Goal: Task Accomplishment & Management: Use online tool/utility

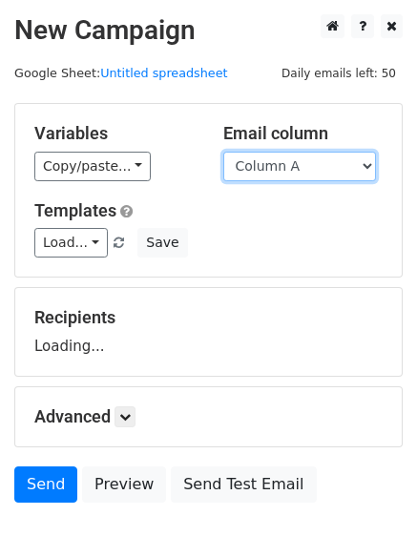
drag, startPoint x: 0, startPoint y: 0, endPoint x: 302, endPoint y: 168, distance: 345.2
click at [302, 168] on select "Column A Column B Column C" at bounding box center [299, 167] width 153 height 30
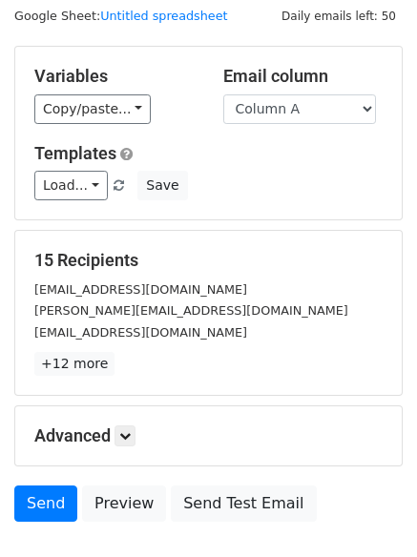
scroll to position [108, 0]
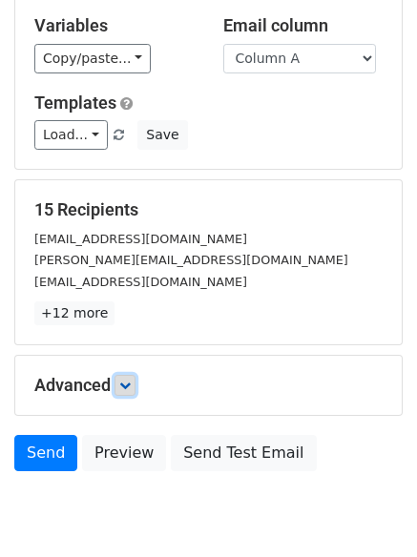
click at [136, 391] on link at bounding box center [125, 385] width 21 height 21
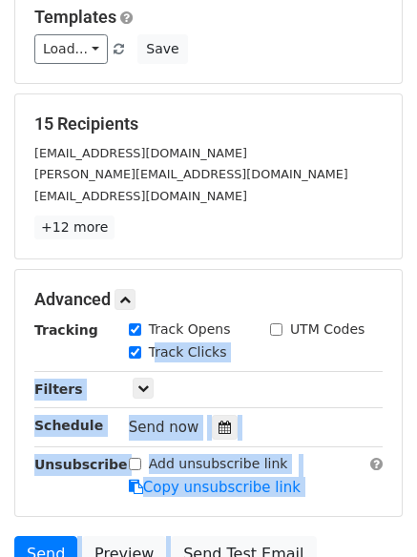
scroll to position [371, 0]
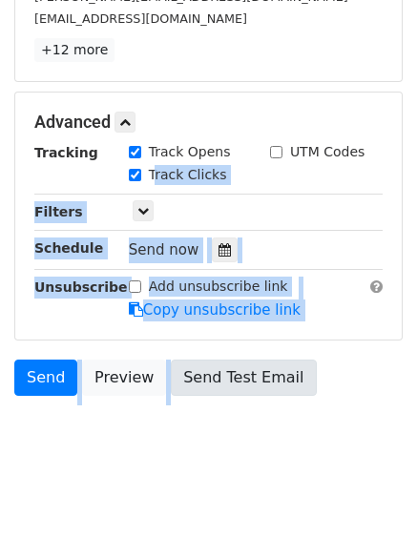
drag, startPoint x: 162, startPoint y: 436, endPoint x: 172, endPoint y: 377, distance: 59.9
click at [169, 410] on body "New Campaign Daily emails left: 50 Google Sheet: Untitled spreadsheet Variables…" at bounding box center [208, 62] width 417 height 839
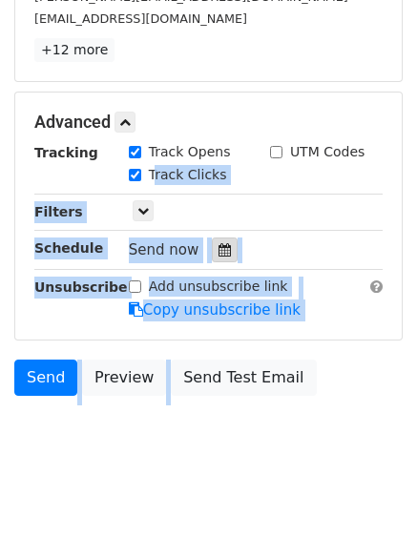
click at [219, 249] on icon at bounding box center [225, 249] width 12 height 13
click at [254, 413] on body "New Campaign Daily emails left: 50 Google Sheet: Untitled spreadsheet Variables…" at bounding box center [208, 62] width 417 height 839
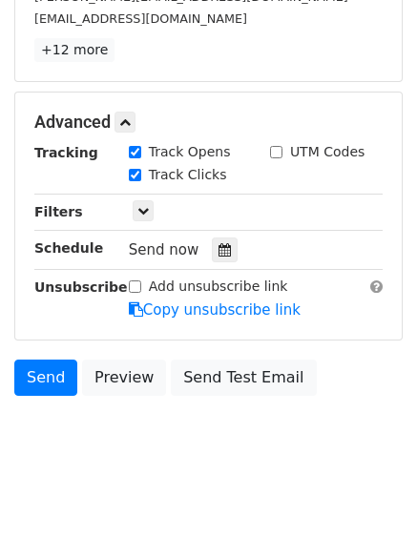
click at [252, 444] on body "New Campaign Daily emails left: 50 Google Sheet: Untitled spreadsheet Variables…" at bounding box center [208, 62] width 417 height 839
click at [219, 246] on icon at bounding box center [225, 249] width 12 height 13
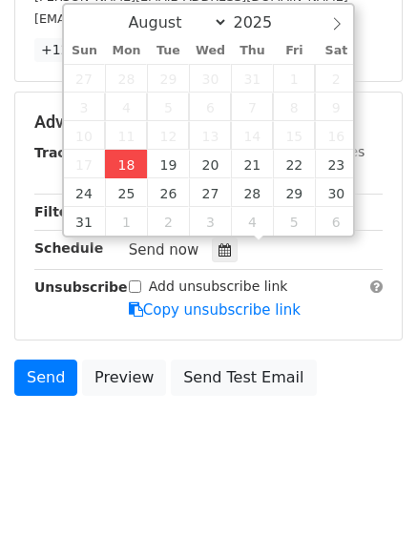
type input "2025-08-18 14:51"
type input "02"
type input "51"
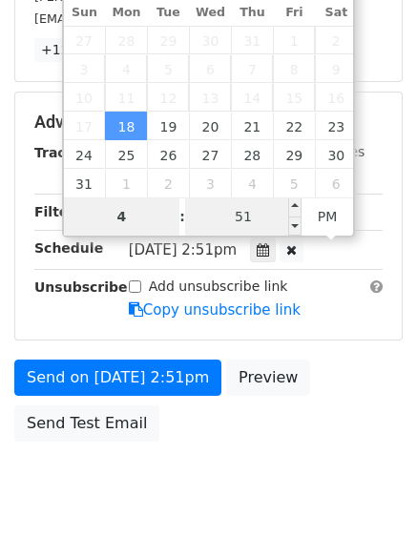
type input "4"
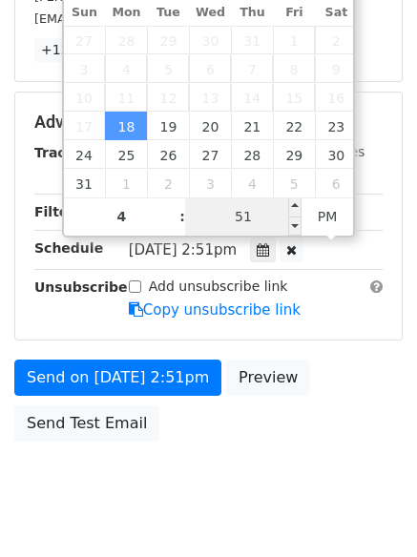
type input "2025-08-18 16:51"
type input "04"
click at [247, 223] on input "51" at bounding box center [243, 217] width 116 height 38
click at [246, 222] on input "Minute" at bounding box center [243, 217] width 116 height 38
type input "0"
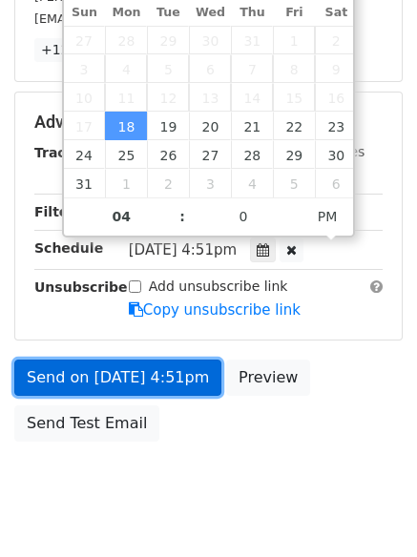
type input "2025-08-18 16:00"
click at [199, 378] on link "Send on Aug 18 at 4:51pm" at bounding box center [117, 378] width 207 height 36
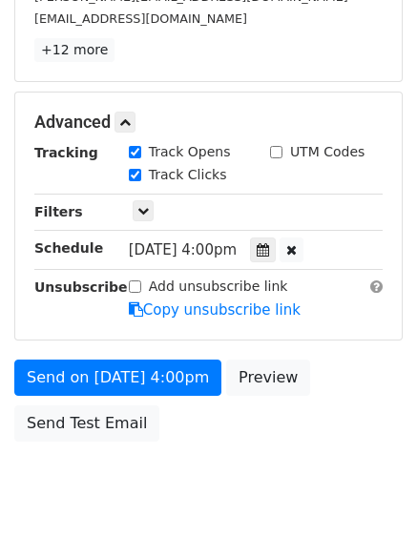
scroll to position [341, 0]
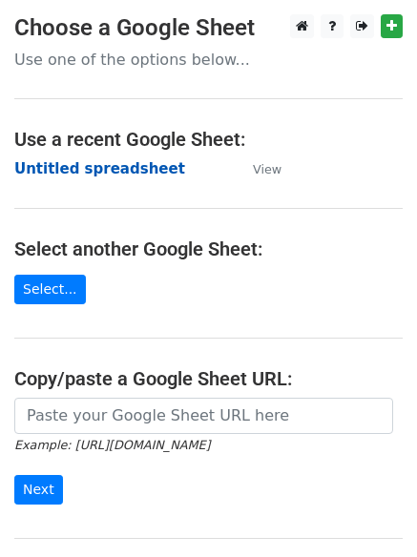
click at [143, 163] on strong "Untitled spreadsheet" at bounding box center [99, 168] width 171 height 17
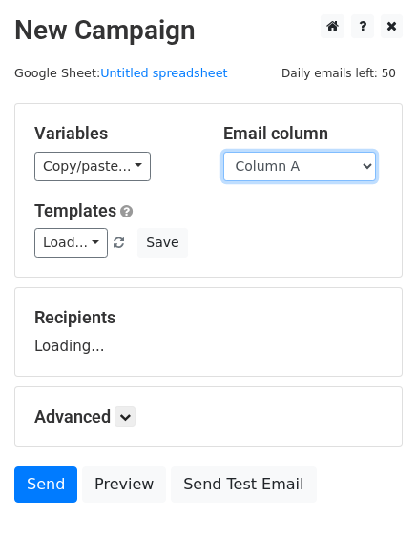
drag, startPoint x: 285, startPoint y: 165, endPoint x: 285, endPoint y: 176, distance: 10.5
click at [285, 165] on select "Column A Column B Column C" at bounding box center [299, 167] width 153 height 30
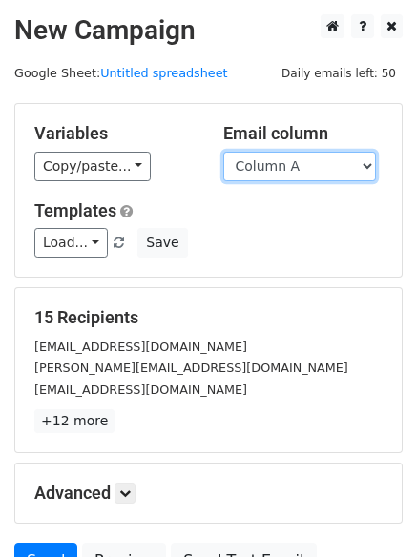
click at [286, 170] on select "Column A Column B Column C" at bounding box center [299, 167] width 153 height 30
select select "Column B"
click at [223, 152] on select "Column A Column B Column C" at bounding box center [299, 167] width 153 height 30
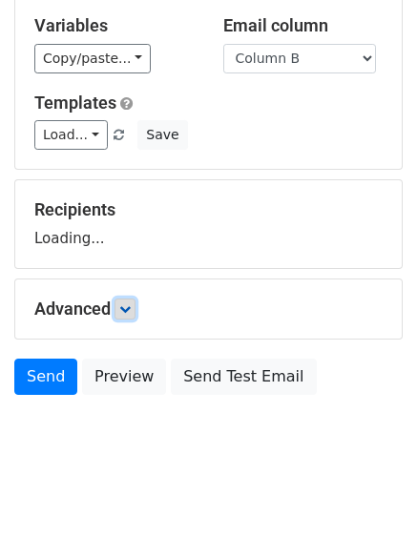
click at [127, 307] on icon at bounding box center [124, 309] width 11 height 11
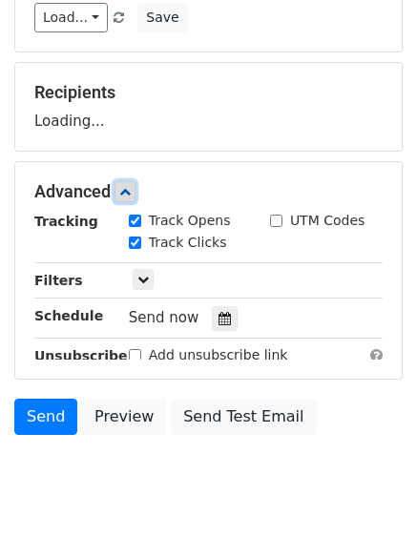
scroll to position [228, 0]
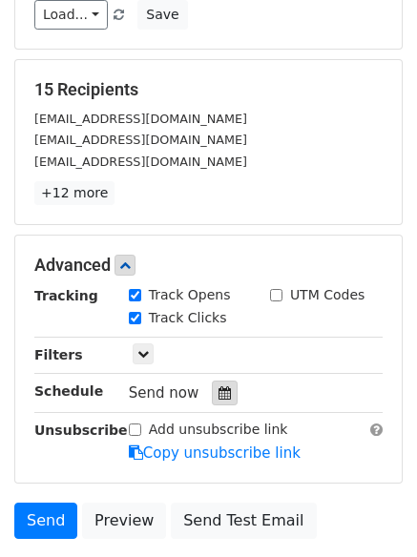
click at [222, 391] on div at bounding box center [225, 393] width 26 height 25
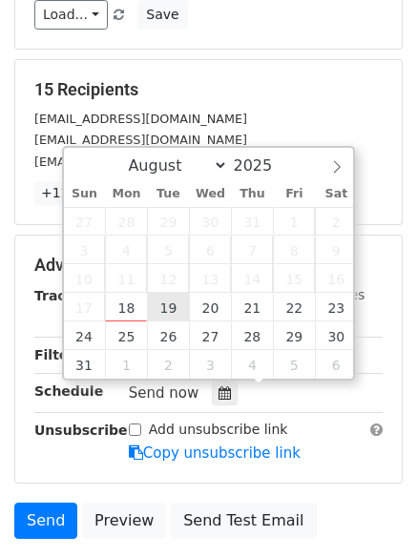
type input "2025-08-19 12:00"
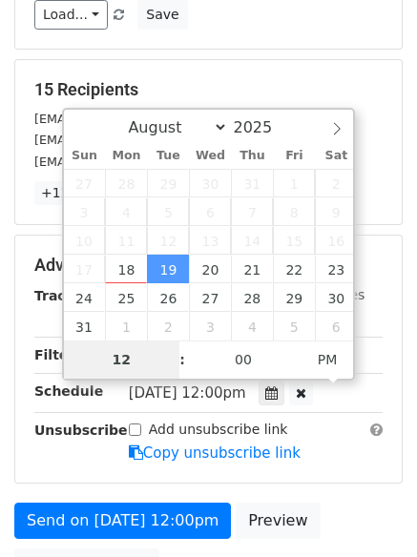
type input "5"
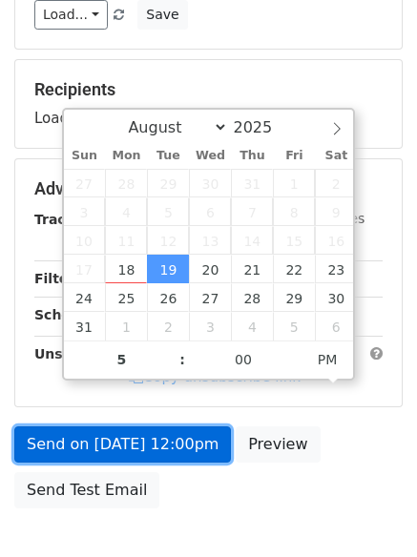
type input "2025-08-19 17:00"
click at [150, 435] on link "Send on Aug 19 at 12:00pm" at bounding box center [122, 445] width 217 height 36
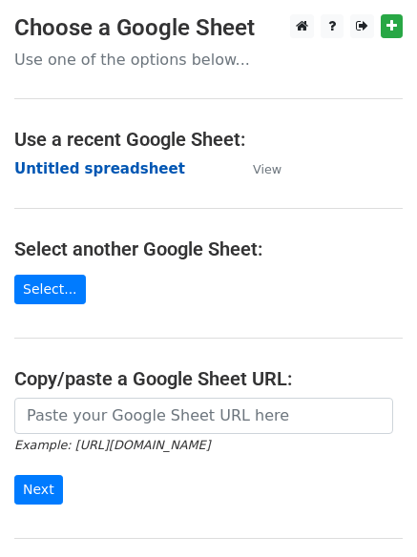
click at [112, 162] on strong "Untitled spreadsheet" at bounding box center [99, 168] width 171 height 17
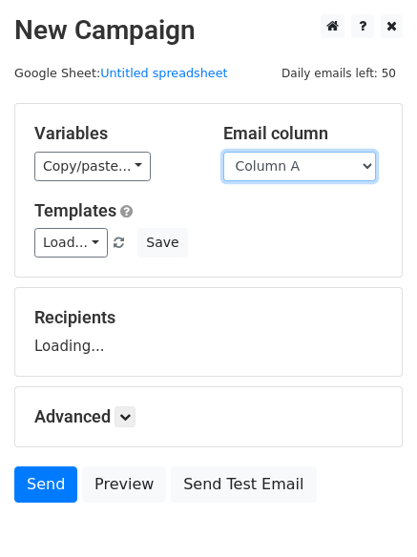
drag, startPoint x: 0, startPoint y: 0, endPoint x: 298, endPoint y: 178, distance: 347.2
click at [297, 169] on select "Column A Column B Column C" at bounding box center [299, 167] width 153 height 30
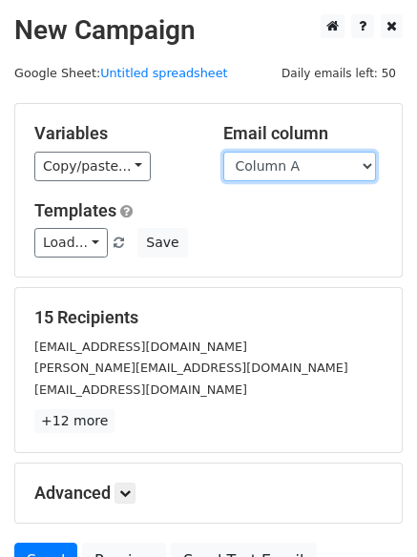
click at [312, 171] on select "Column A Column B Column C" at bounding box center [299, 167] width 153 height 30
select select "Column C"
click at [223, 152] on select "Column A Column B Column C" at bounding box center [299, 167] width 153 height 30
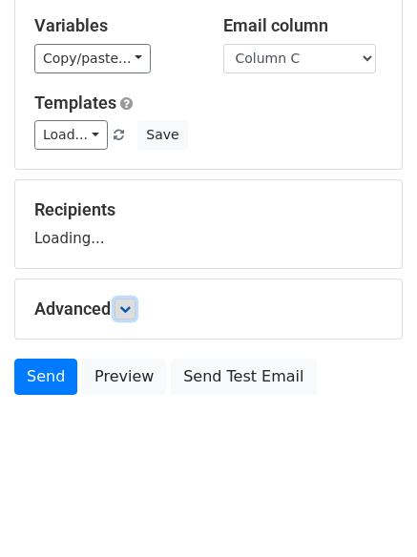
click at [128, 305] on icon at bounding box center [124, 309] width 11 height 11
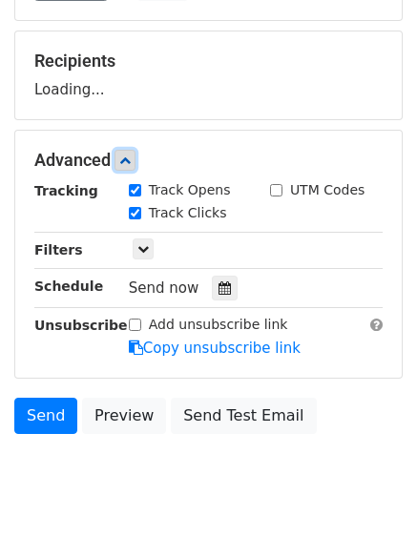
scroll to position [266, 0]
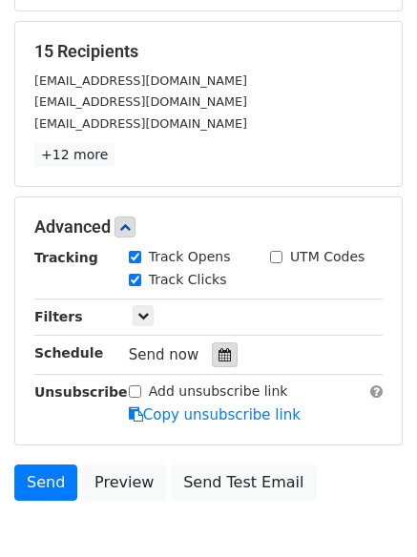
click at [219, 359] on icon at bounding box center [225, 354] width 12 height 13
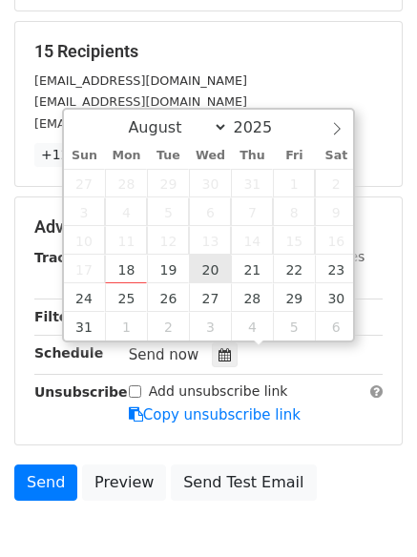
type input "2025-08-20 12:00"
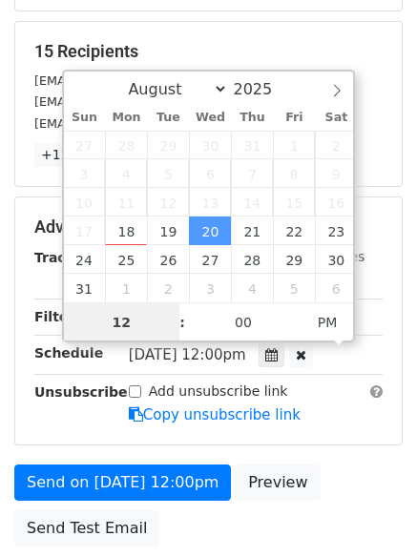
scroll to position [1, 0]
type input "6"
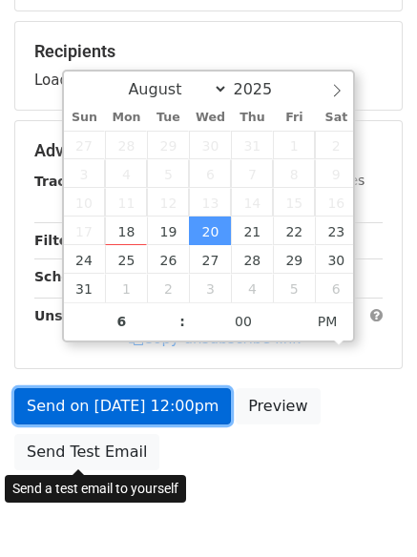
type input "2025-08-20 18:00"
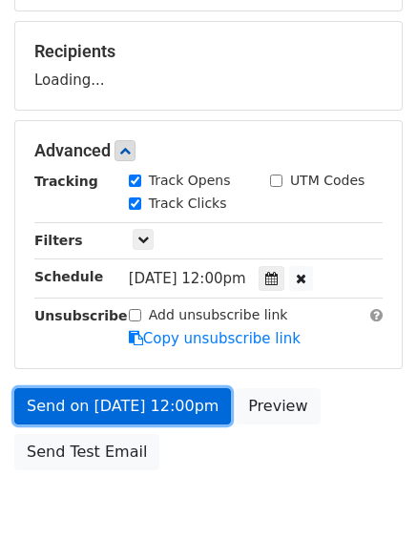
click at [138, 420] on link "Send on Aug 20 at 12:00pm" at bounding box center [122, 406] width 217 height 36
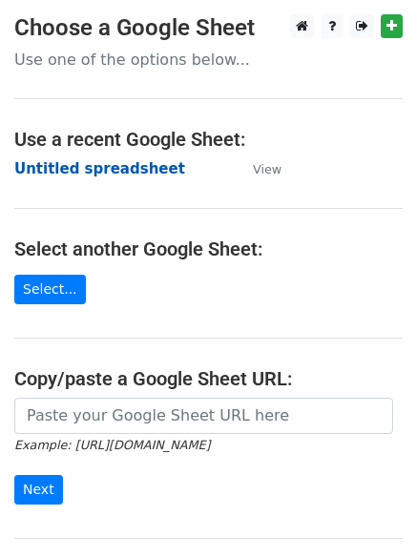
click at [117, 161] on strong "Untitled spreadsheet" at bounding box center [99, 168] width 171 height 17
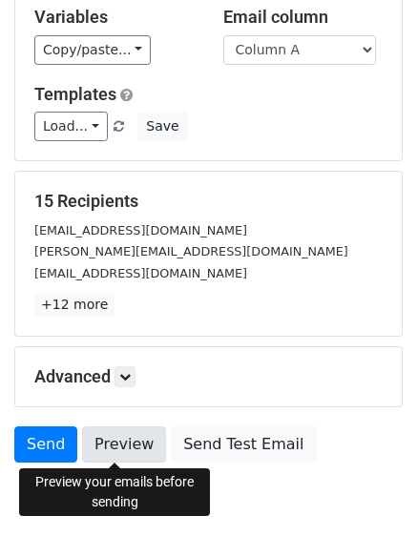
scroll to position [184, 0]
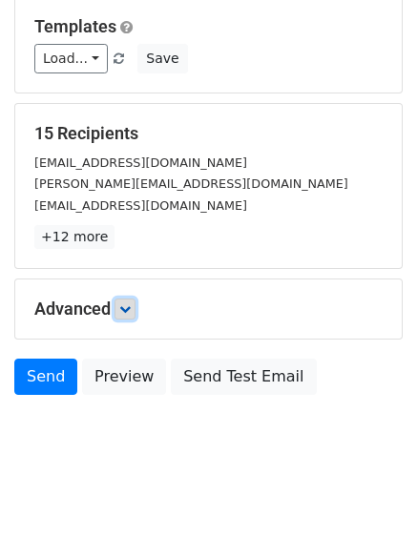
click at [125, 316] on link at bounding box center [125, 309] width 21 height 21
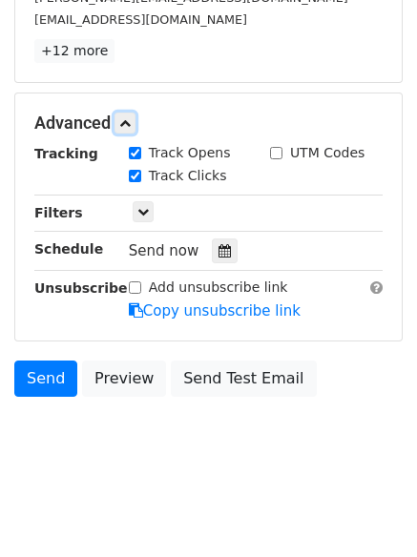
scroll to position [371, 0]
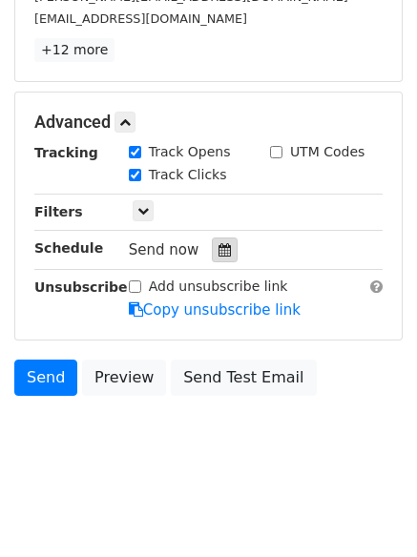
click at [219, 256] on icon at bounding box center [225, 249] width 12 height 13
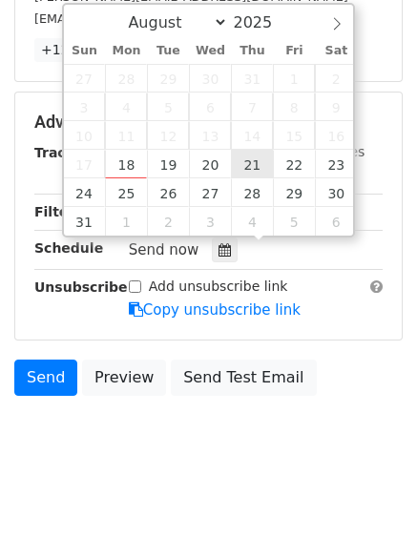
type input "2025-08-21 12:00"
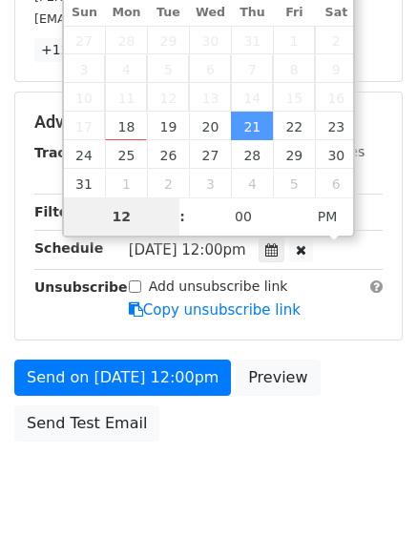
scroll to position [341, 0]
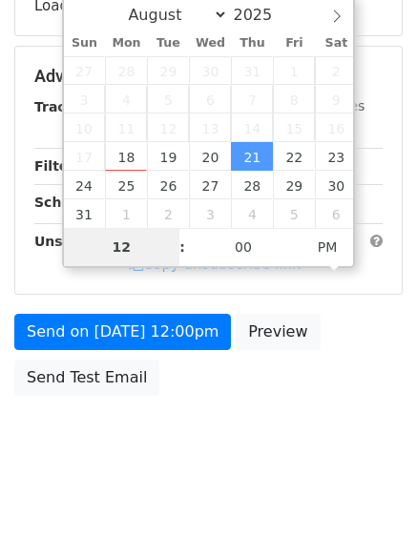
type input "7"
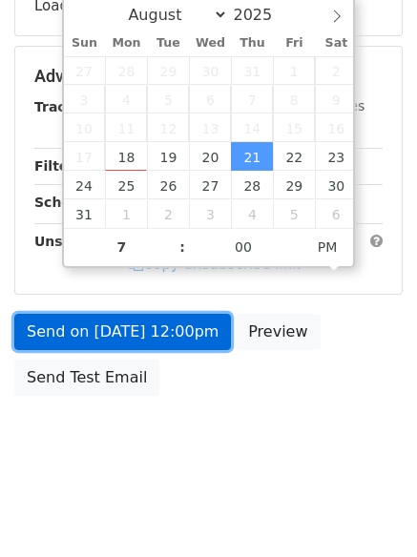
type input "2025-08-21 19:00"
click at [158, 320] on link "Send on Aug 21 at 12:00pm" at bounding box center [122, 332] width 217 height 36
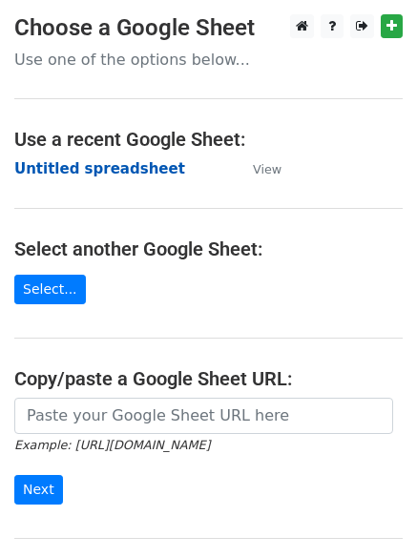
click at [119, 168] on strong "Untitled spreadsheet" at bounding box center [99, 168] width 171 height 17
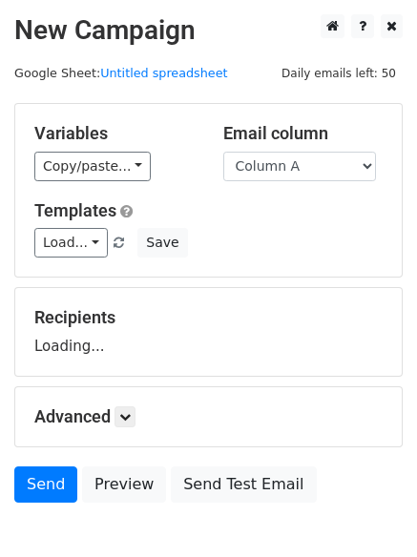
click at [262, 150] on div "Email column Column A Column B Column C" at bounding box center [303, 152] width 189 height 58
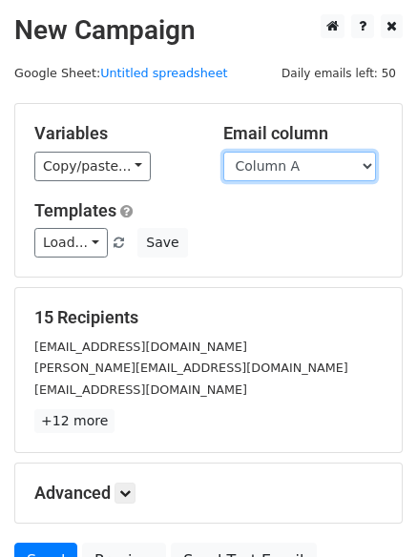
click at [278, 166] on select "Column A Column B Column C" at bounding box center [299, 167] width 153 height 30
select select "Column B"
click at [223, 152] on select "Column A Column B Column C" at bounding box center [299, 167] width 153 height 30
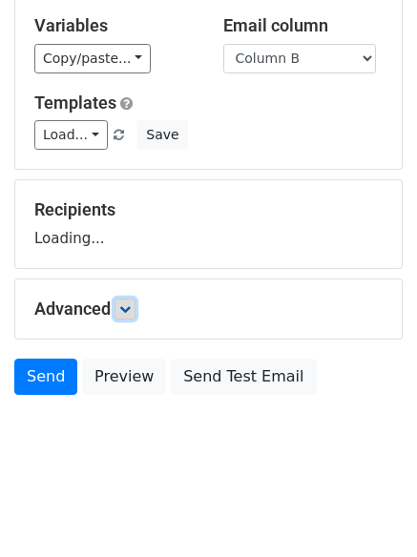
click at [131, 314] on icon at bounding box center [124, 309] width 11 height 11
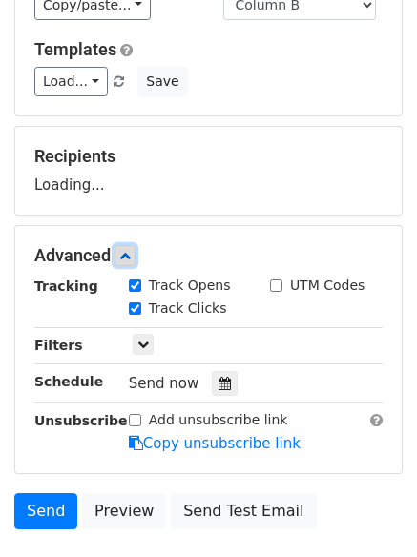
scroll to position [235, 0]
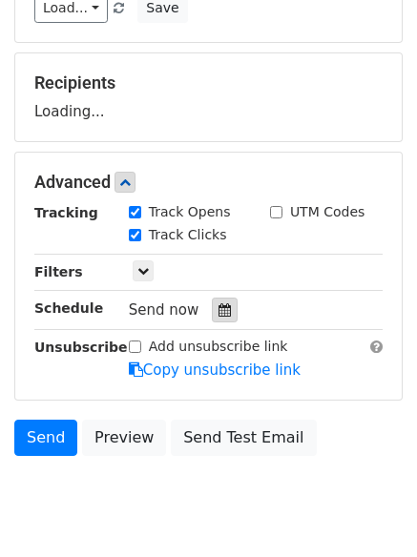
click at [202, 313] on div "Send now" at bounding box center [241, 311] width 224 height 26
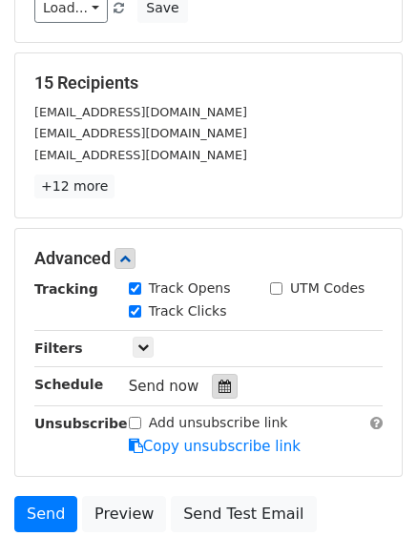
click at [219, 392] on icon at bounding box center [225, 386] width 12 height 13
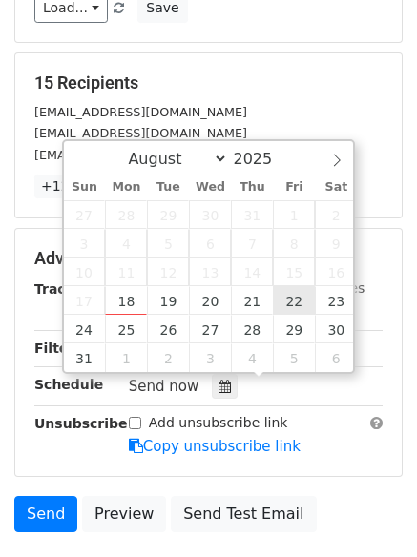
type input "2025-08-22 12:00"
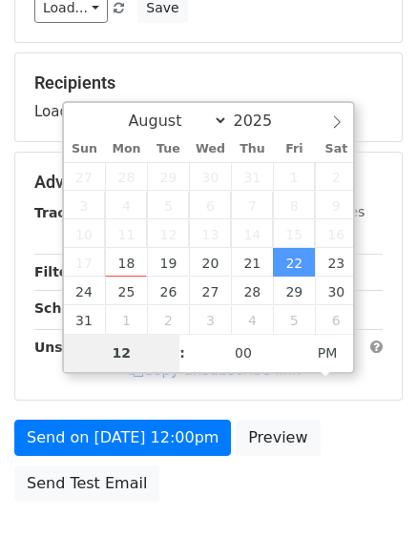
type input "8"
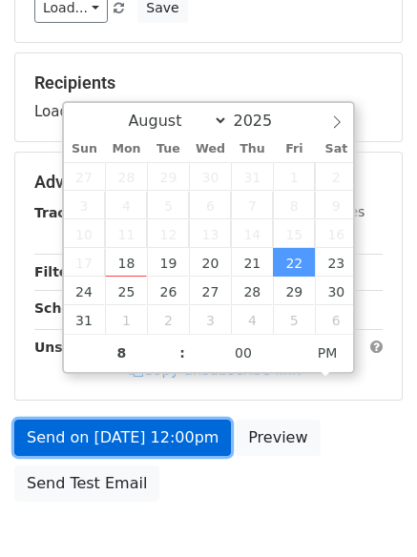
type input "2025-08-22 20:00"
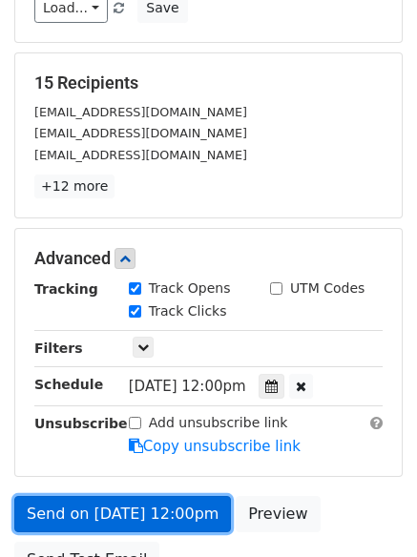
click at [167, 430] on form "Variables Copy/paste... {{Column A}} {{Column B}} {{Column C}} Email column Col…" at bounding box center [208, 228] width 388 height 720
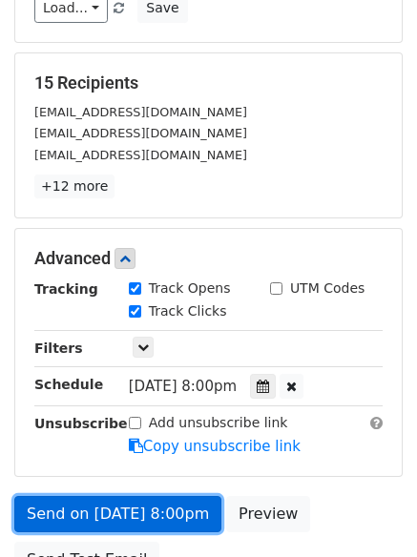
click at [169, 509] on link "Send on Aug 22 at 8:00pm" at bounding box center [117, 514] width 207 height 36
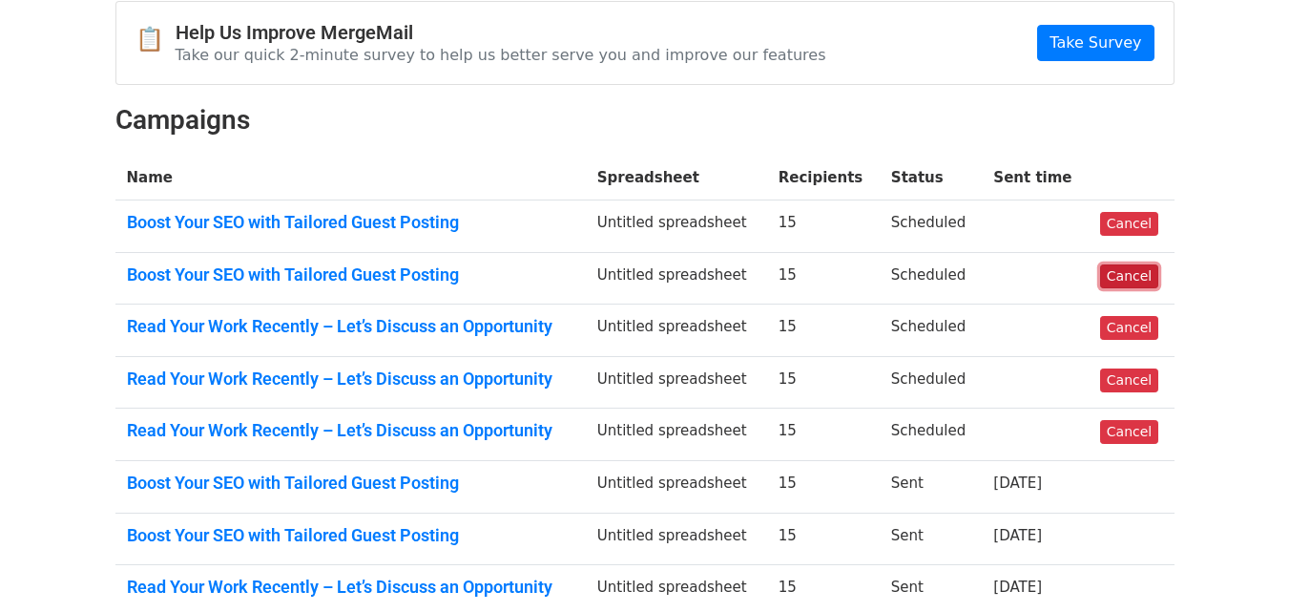
click at [1124, 275] on link "Cancel" at bounding box center [1129, 276] width 58 height 24
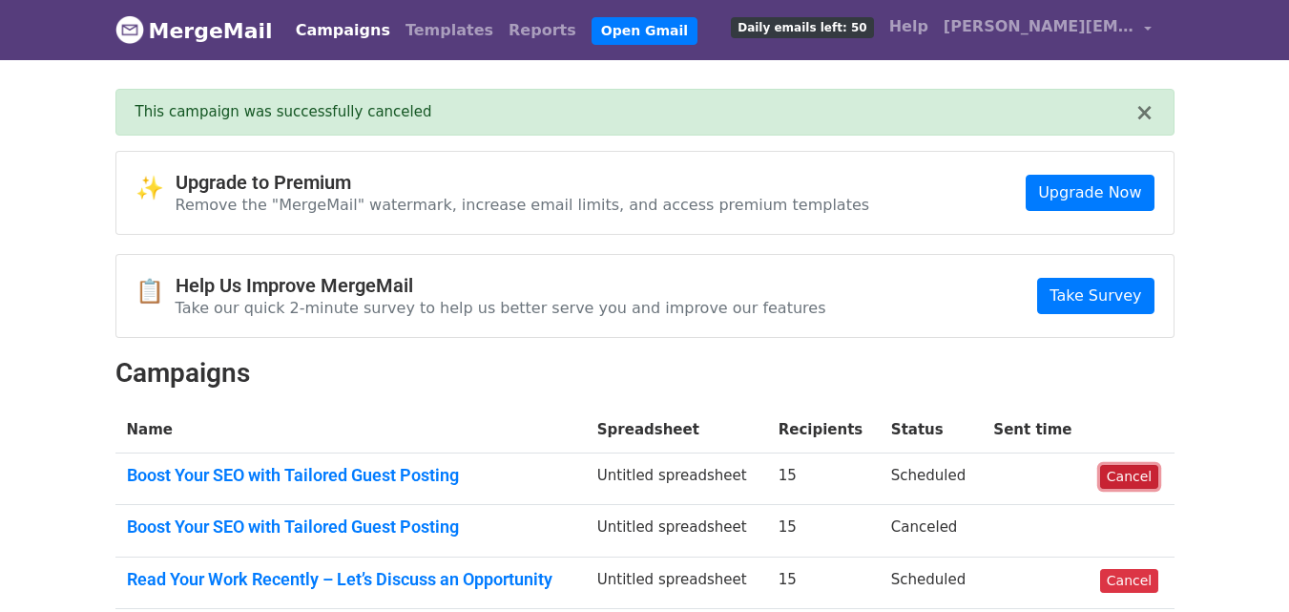
click at [1116, 473] on link "Cancel" at bounding box center [1129, 477] width 58 height 24
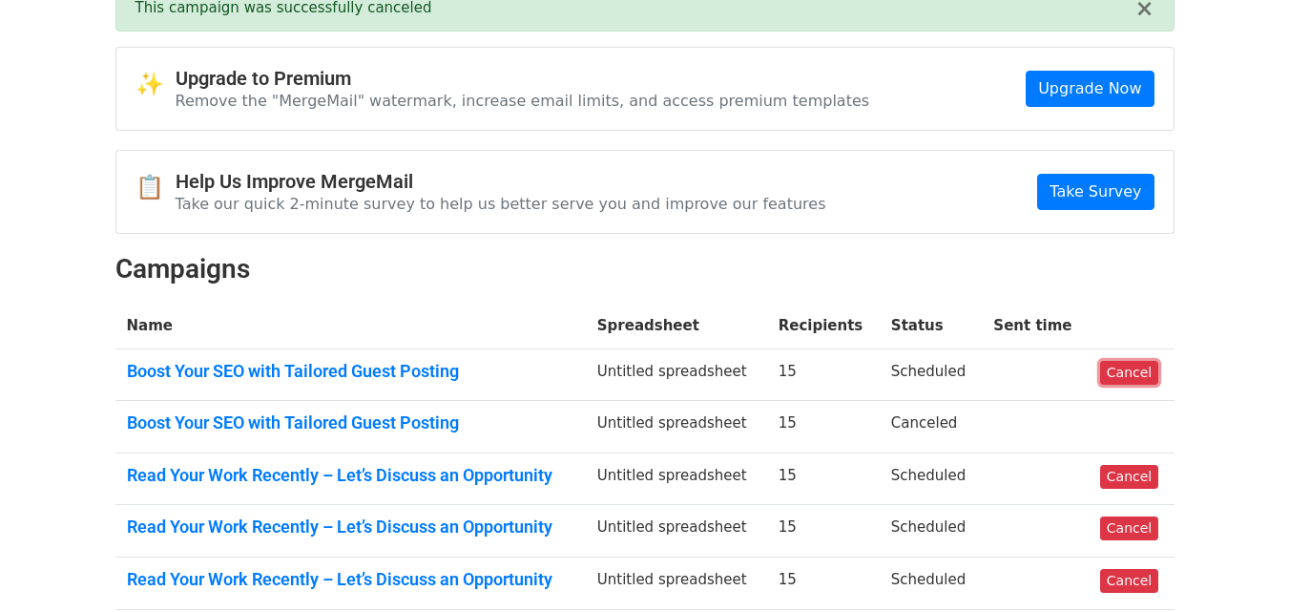
scroll to position [382, 0]
